Goal: Find contact information: Find contact information

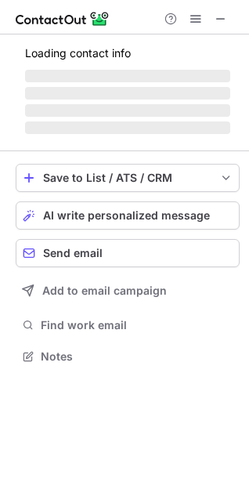
scroll to position [7, 7]
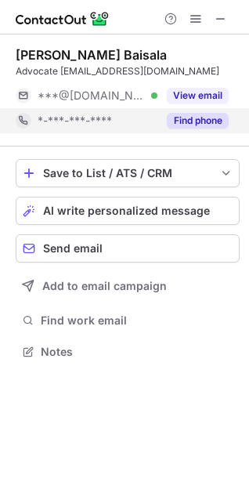
click at [201, 119] on button "Find phone" at bounding box center [198, 121] width 62 height 16
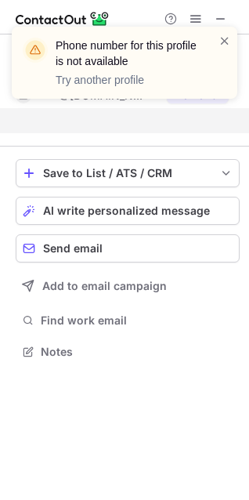
scroll to position [315, 249]
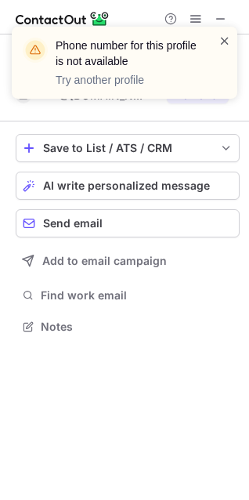
click at [231, 37] on span at bounding box center [225, 41] width 13 height 16
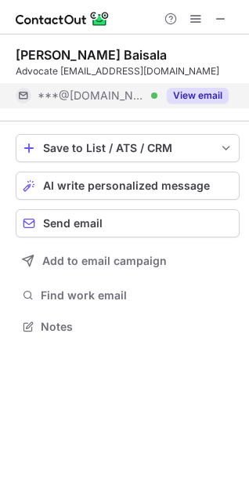
click at [197, 97] on button "View email" at bounding box center [198, 96] width 62 height 16
